Goal: Understand process/instructions

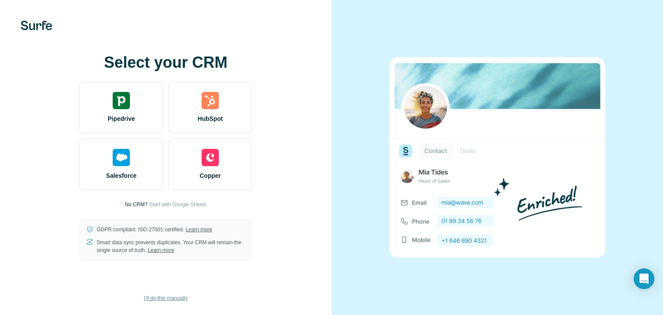
click at [155, 299] on span "I’ll do this manually" at bounding box center [166, 298] width 44 height 8
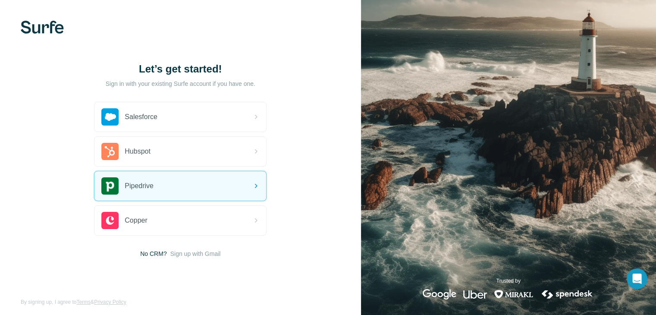
scroll to position [5, 0]
